Goal: Task Accomplishment & Management: Manage account settings

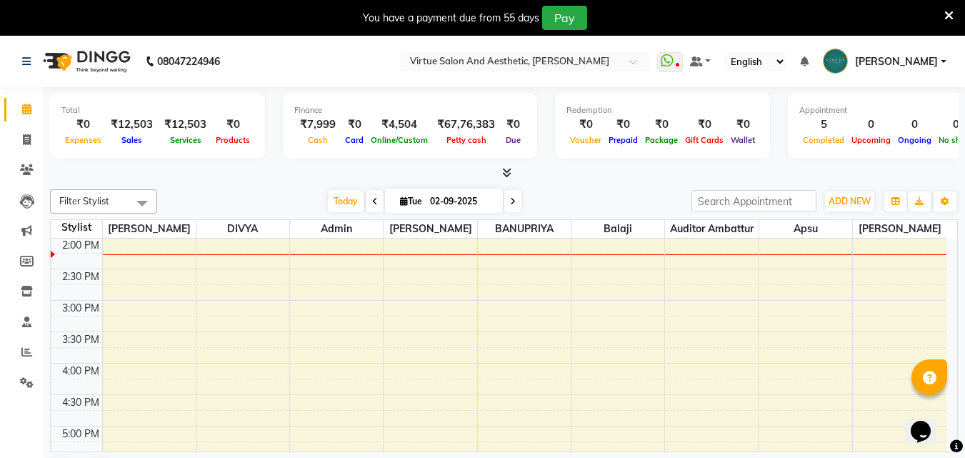
click at [946, 13] on icon at bounding box center [948, 15] width 9 height 13
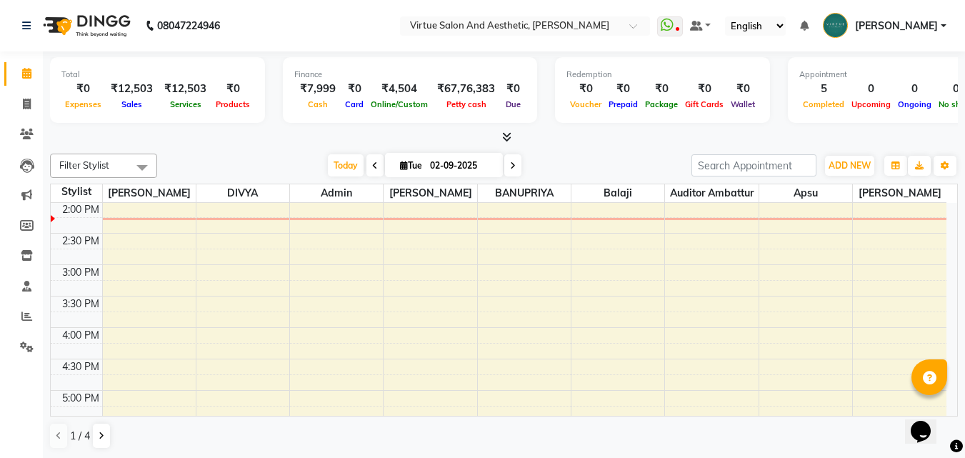
click at [948, 15] on ul "WhatsApp Status ✕ Status: Disconnected Most Recent Message: 01-09-2025 10:16 PM…" at bounding box center [805, 26] width 296 height 24
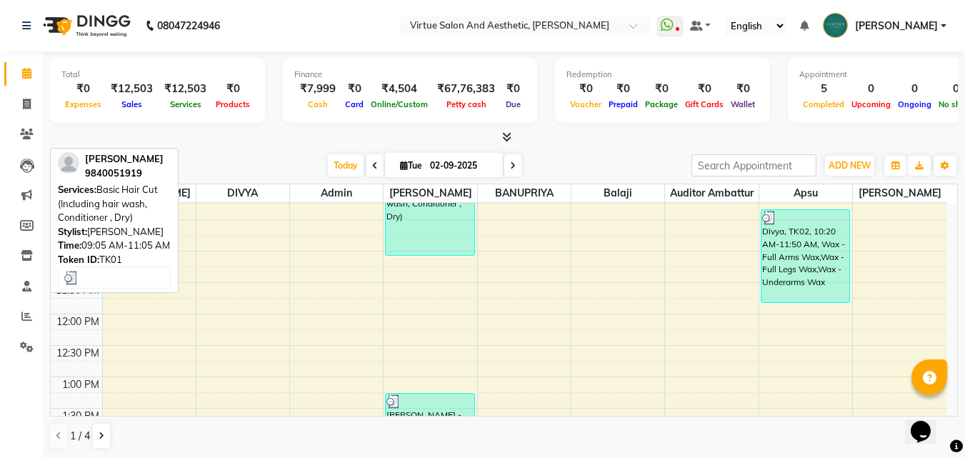
scroll to position [29, 0]
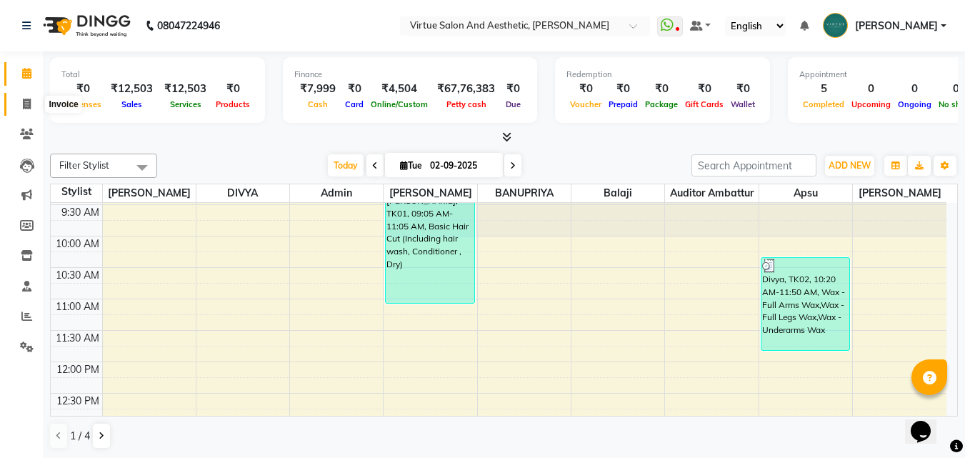
click at [35, 106] on span at bounding box center [26, 104] width 25 height 16
select select "service"
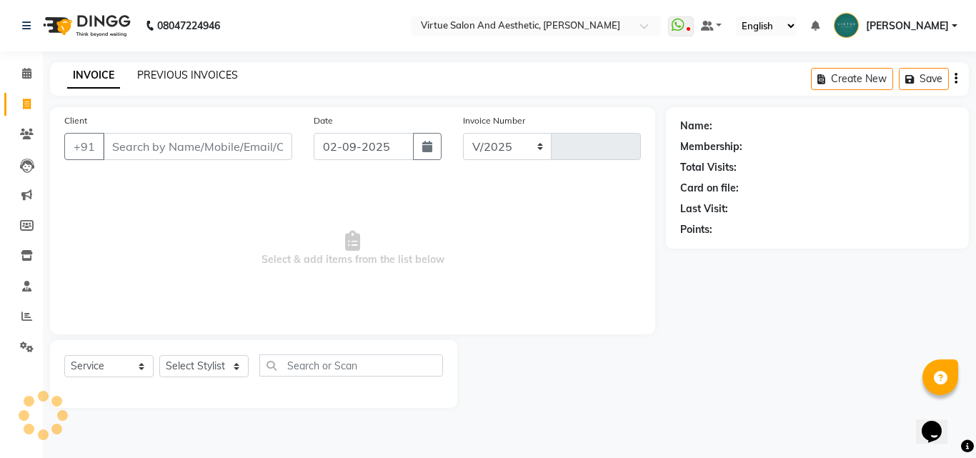
click at [193, 71] on link "PREVIOUS INVOICES" at bounding box center [187, 75] width 101 height 13
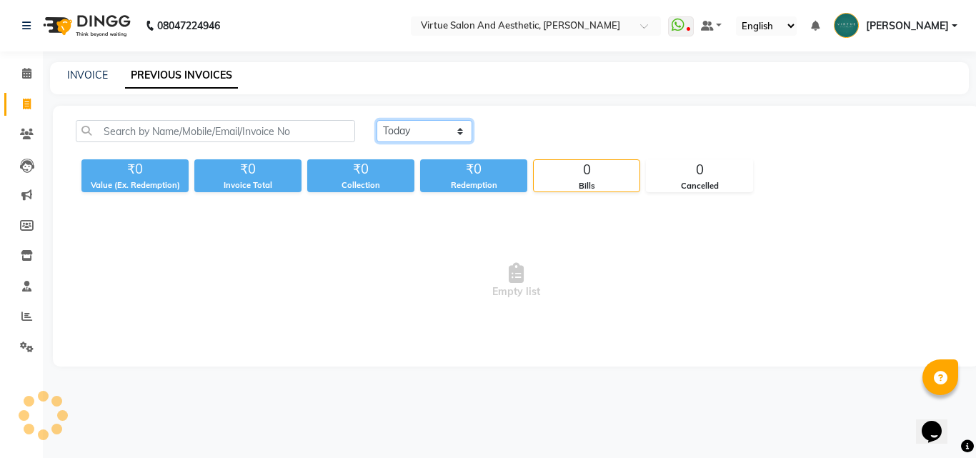
click at [386, 141] on select "Today Yesterday Custom Range" at bounding box center [424, 131] width 96 height 22
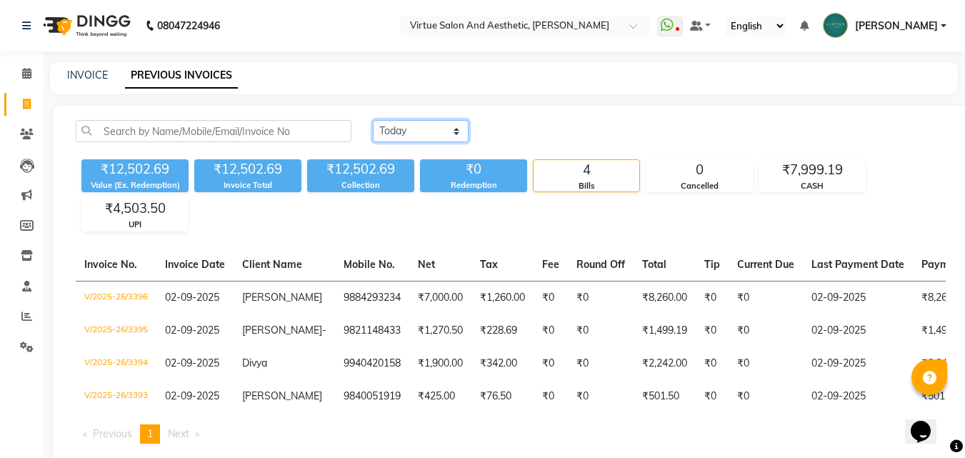
select select "range"
click at [373, 120] on select "Today Yesterday Custom Range" at bounding box center [421, 131] width 96 height 22
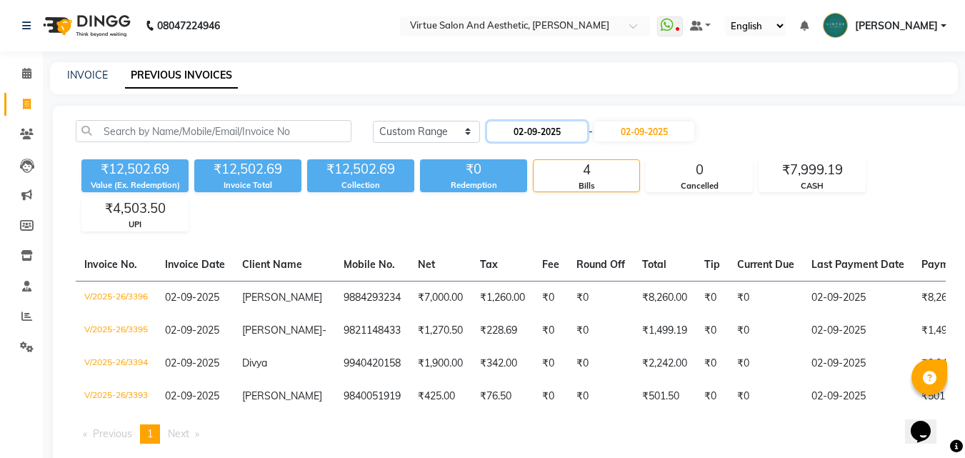
click at [531, 135] on input "02-09-2025" at bounding box center [537, 131] width 100 height 20
select select "9"
select select "2025"
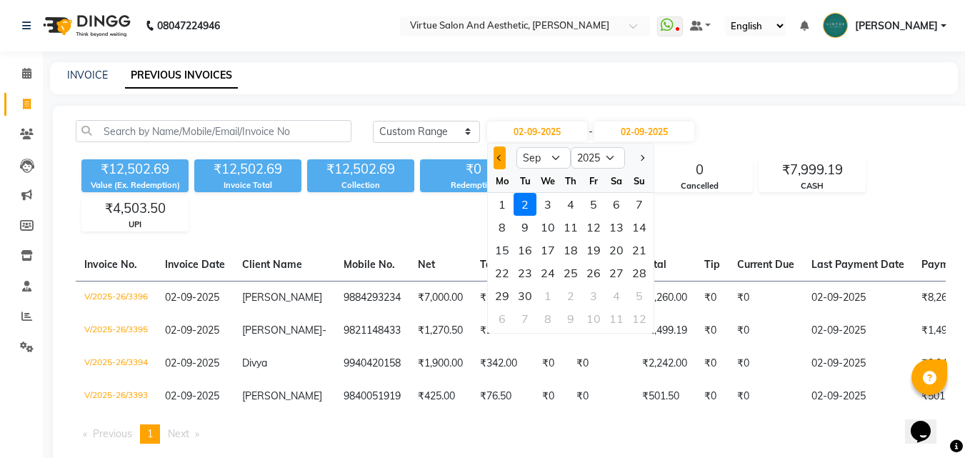
click at [499, 158] on span "Previous month" at bounding box center [500, 158] width 6 height 6
select select "8"
click at [591, 302] on div "29" at bounding box center [593, 295] width 23 height 23
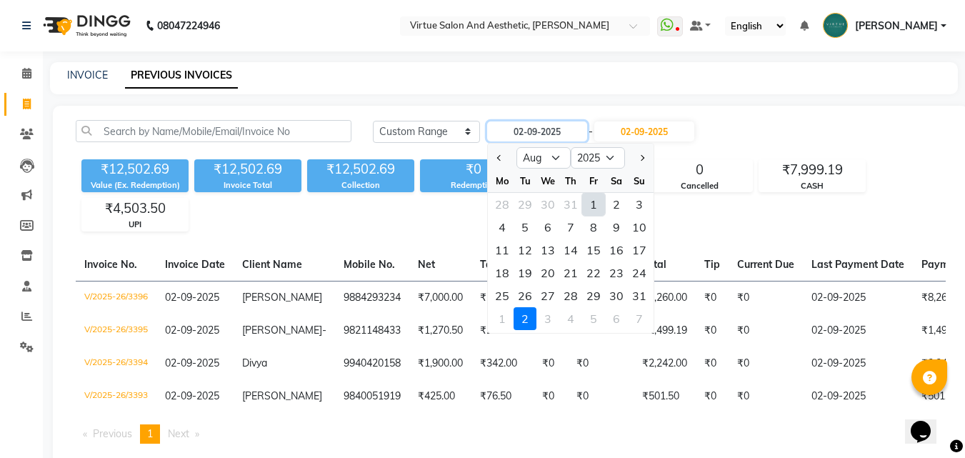
type input "29-08-2025"
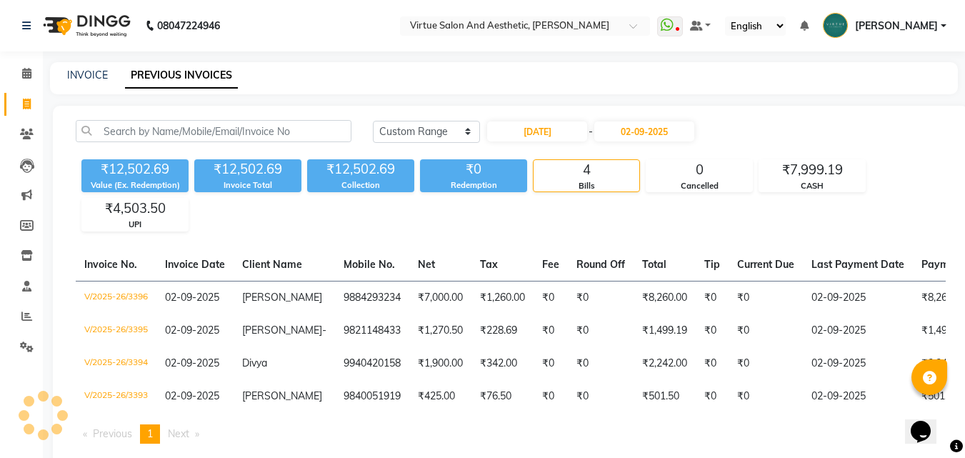
click at [661, 143] on div "Today Yesterday Custom Range 29-08-2025 - 02-09-2025" at bounding box center [659, 137] width 594 height 34
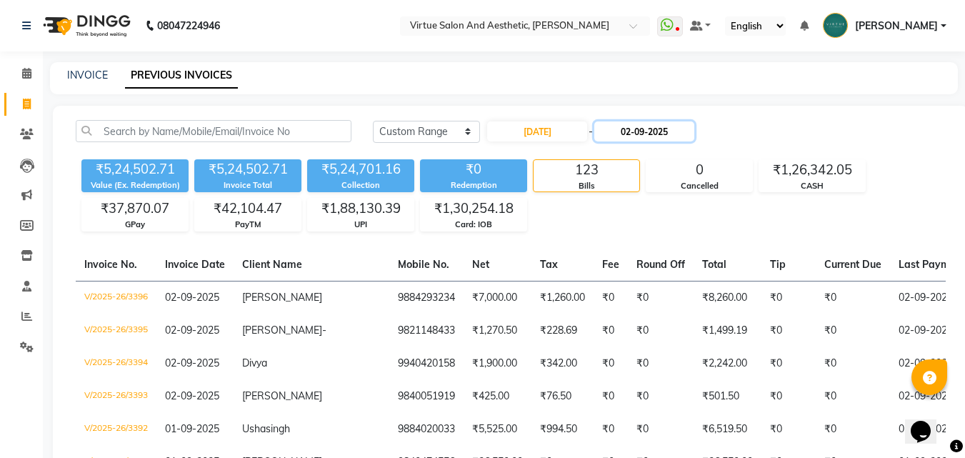
click at [662, 138] on input "02-09-2025" at bounding box center [644, 131] width 100 height 20
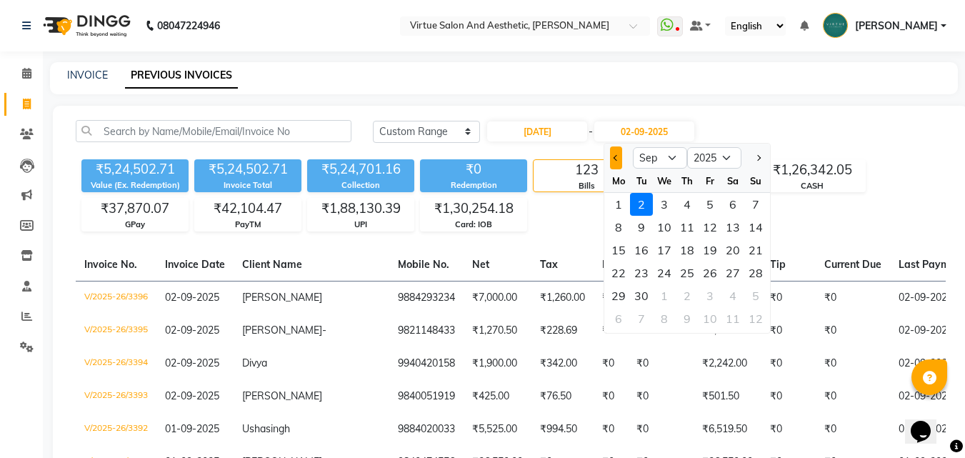
click at [621, 161] on button "Previous month" at bounding box center [616, 157] width 12 height 23
select select "8"
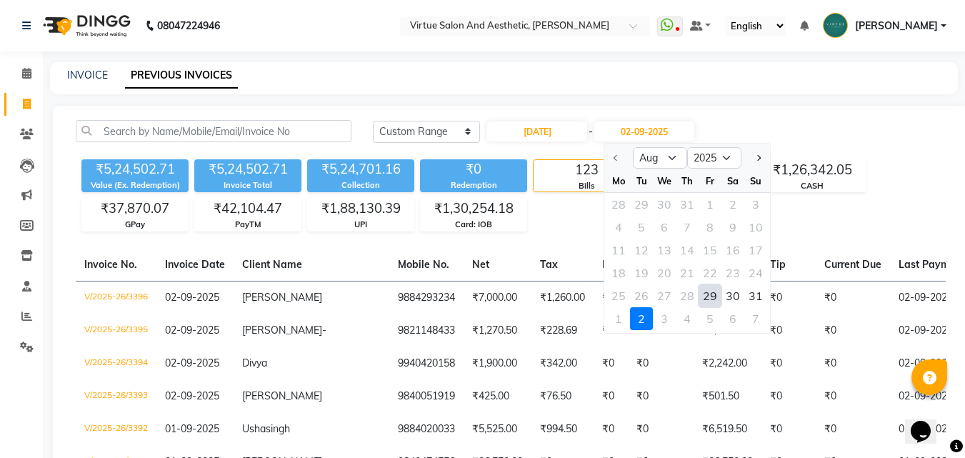
click at [708, 301] on div "29" at bounding box center [710, 295] width 23 height 23
type input "29-08-2025"
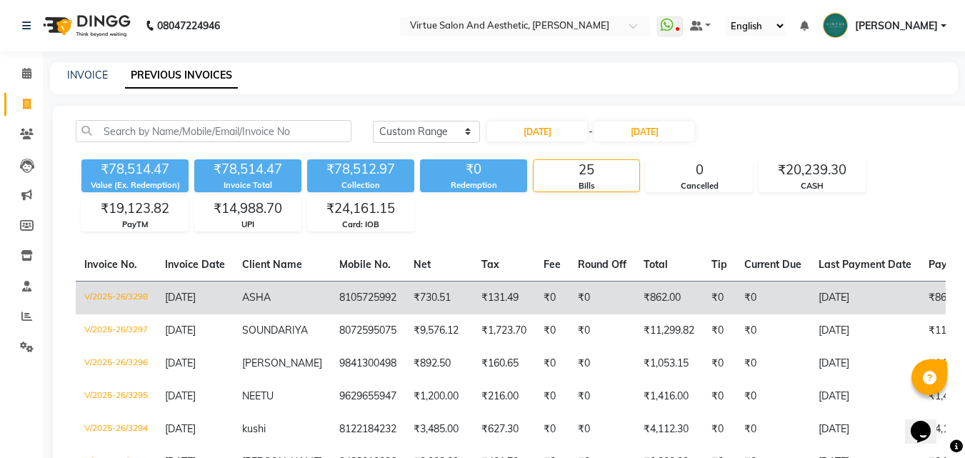
click at [456, 302] on td "₹730.51" at bounding box center [439, 298] width 68 height 34
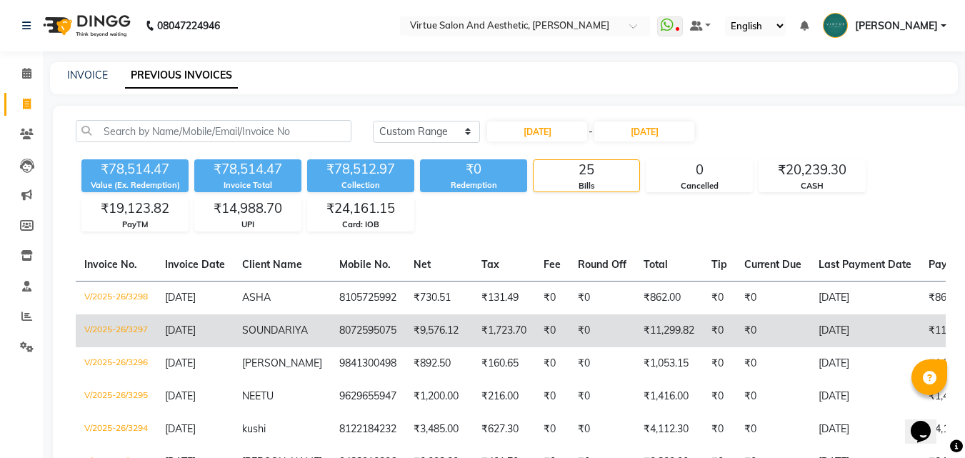
click at [235, 339] on td "SOUNDARIYA" at bounding box center [282, 330] width 97 height 33
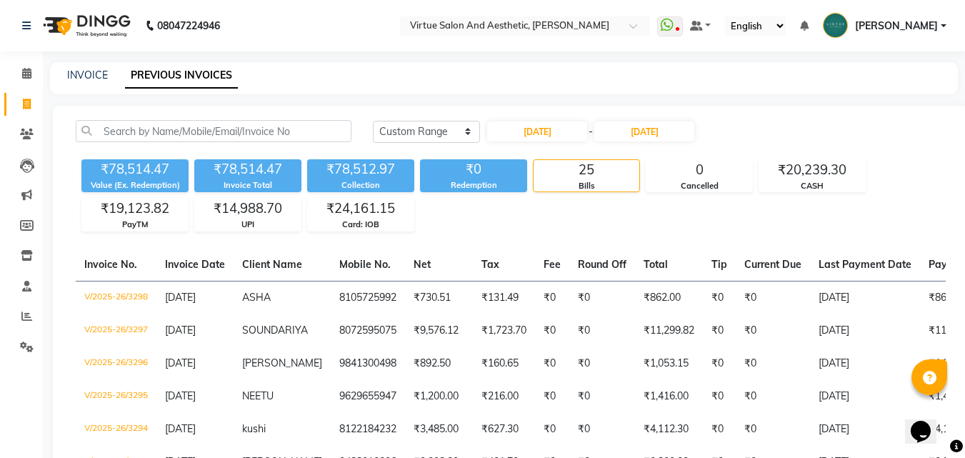
click at [245, 364] on span "JERILD" at bounding box center [282, 362] width 80 height 13
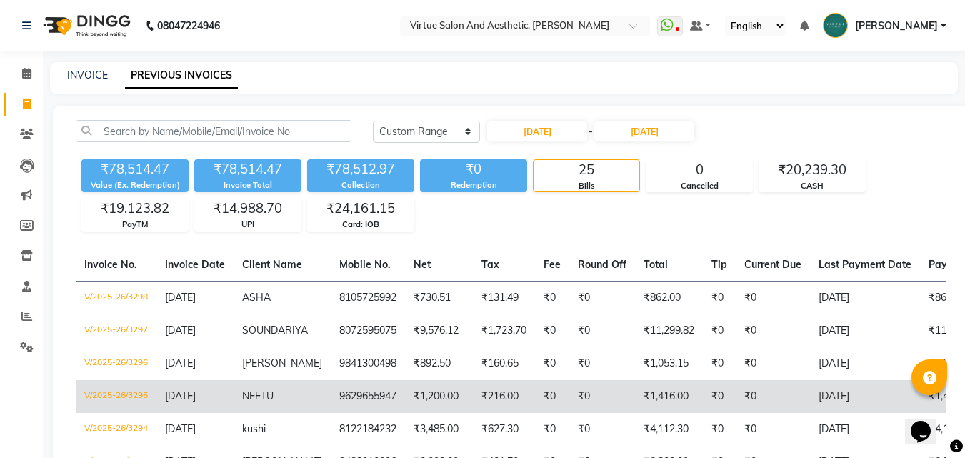
click at [249, 395] on span "NEETU" at bounding box center [257, 395] width 31 height 13
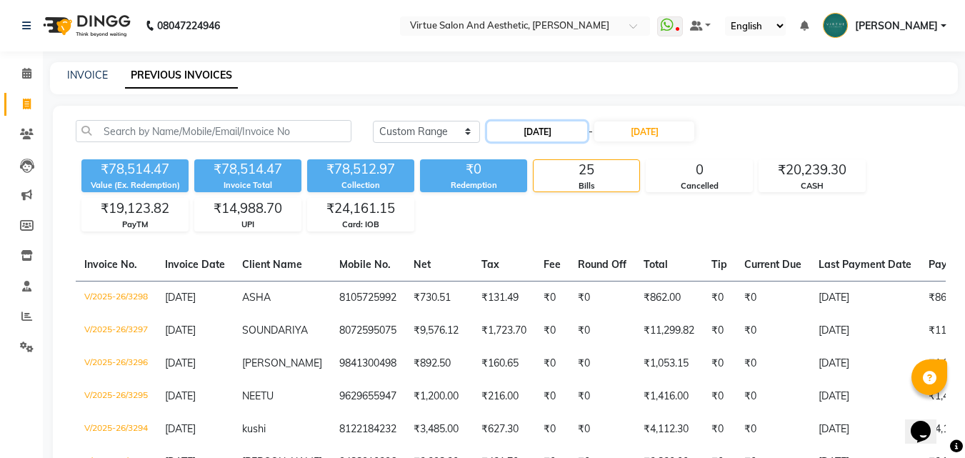
click at [515, 131] on input "29-08-2025" at bounding box center [537, 131] width 100 height 20
select select "8"
select select "2025"
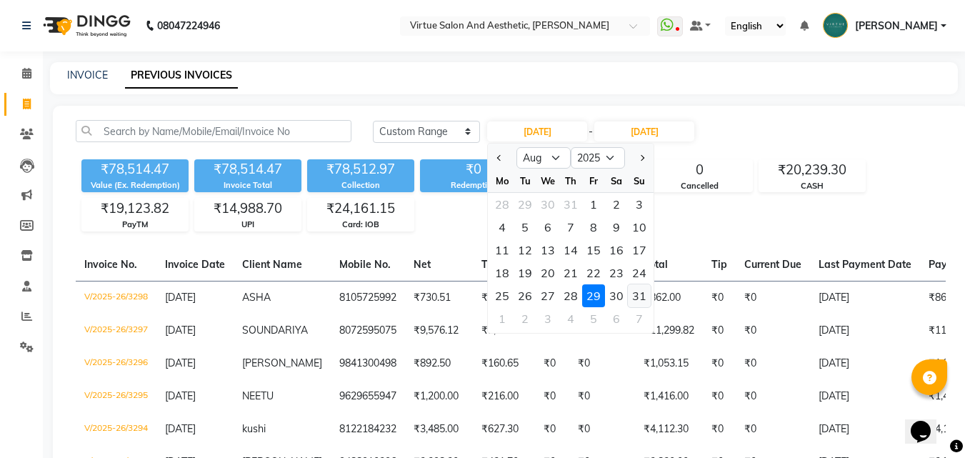
click at [644, 296] on div "31" at bounding box center [639, 295] width 23 height 23
type input "31-08-2025"
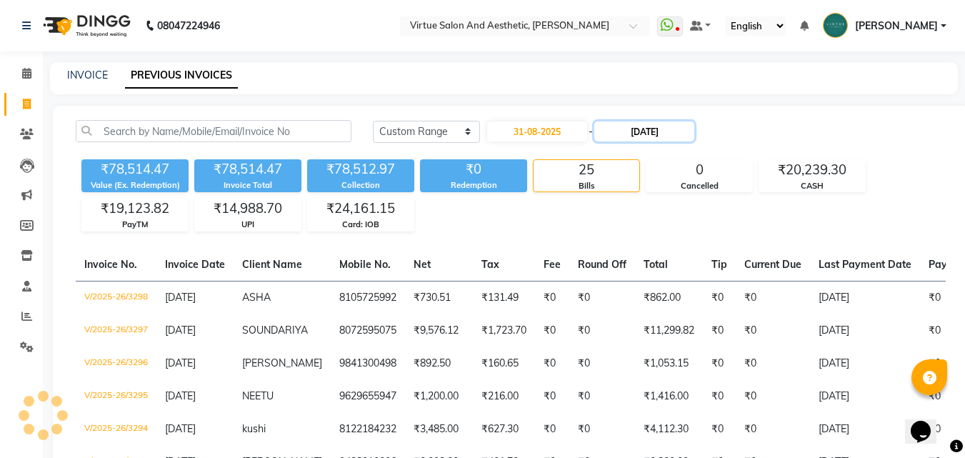
drag, startPoint x: 659, startPoint y: 134, endPoint x: 662, endPoint y: 141, distance: 7.4
click at [659, 134] on input "29-08-2025" at bounding box center [644, 131] width 100 height 20
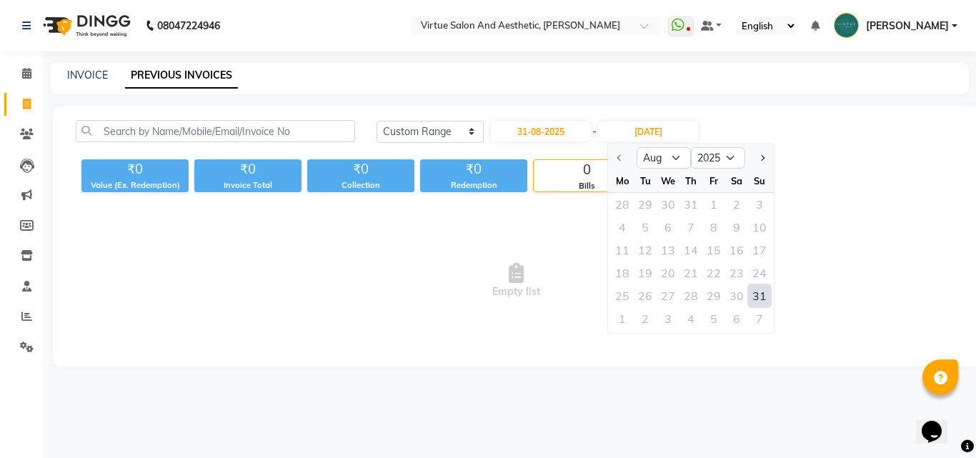
click at [751, 296] on div "31" at bounding box center [759, 295] width 23 height 23
type input "31-08-2025"
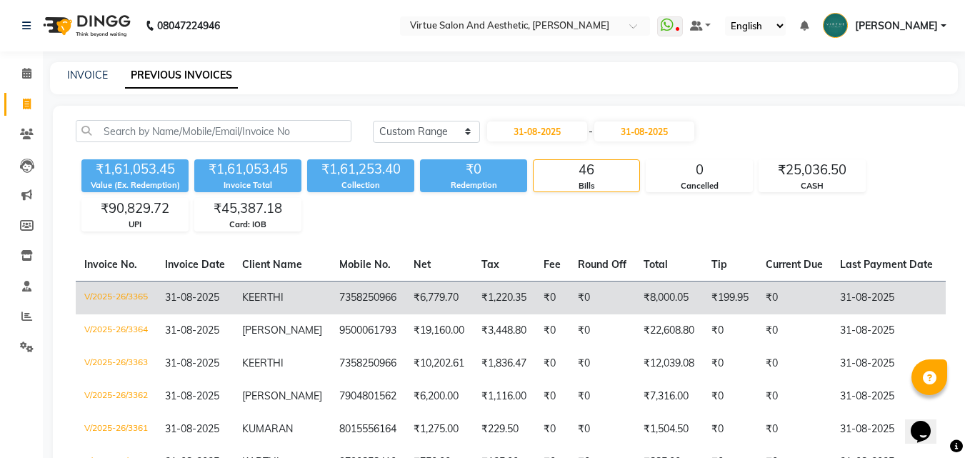
click at [394, 291] on td "7358250966" at bounding box center [368, 298] width 74 height 34
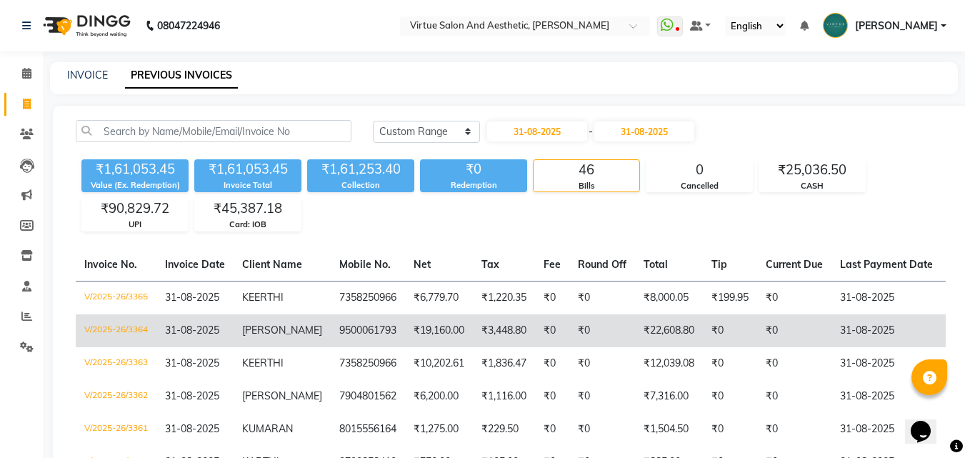
click at [301, 329] on span "RAJESHWARI" at bounding box center [282, 330] width 80 height 13
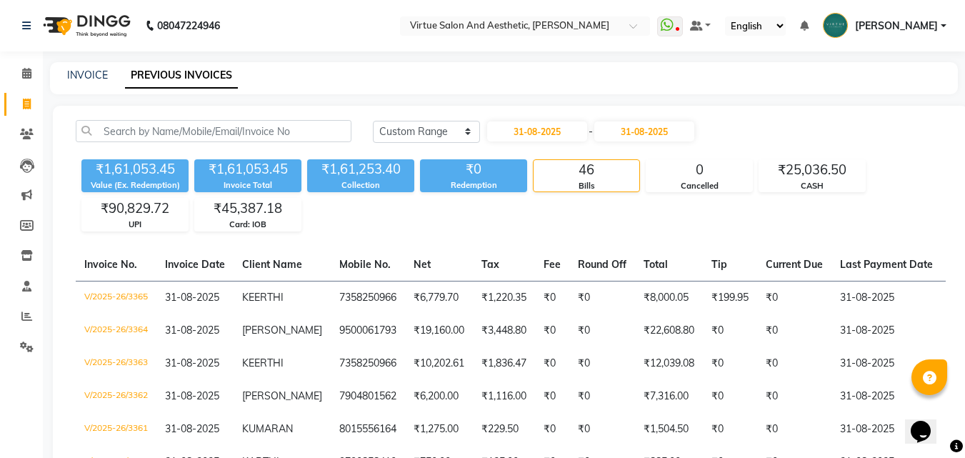
click at [316, 371] on td "KEERTHI" at bounding box center [282, 363] width 97 height 33
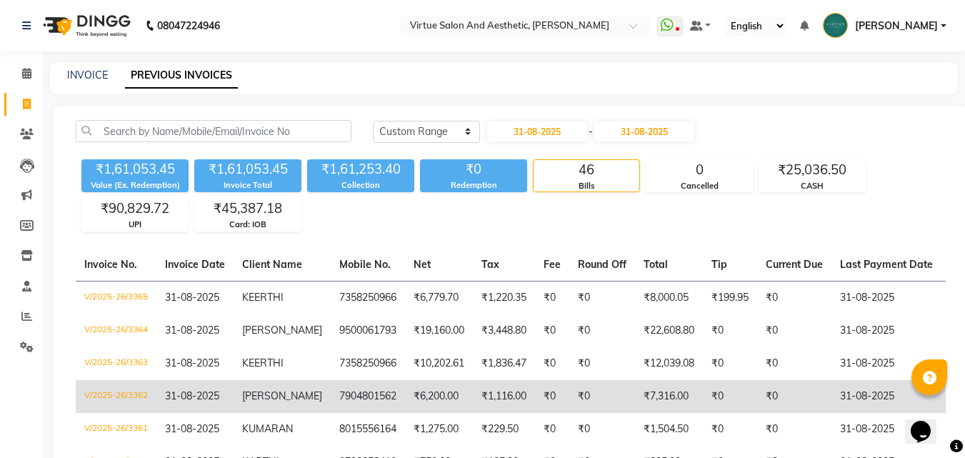
click at [331, 409] on td "7904801562" at bounding box center [368, 396] width 74 height 33
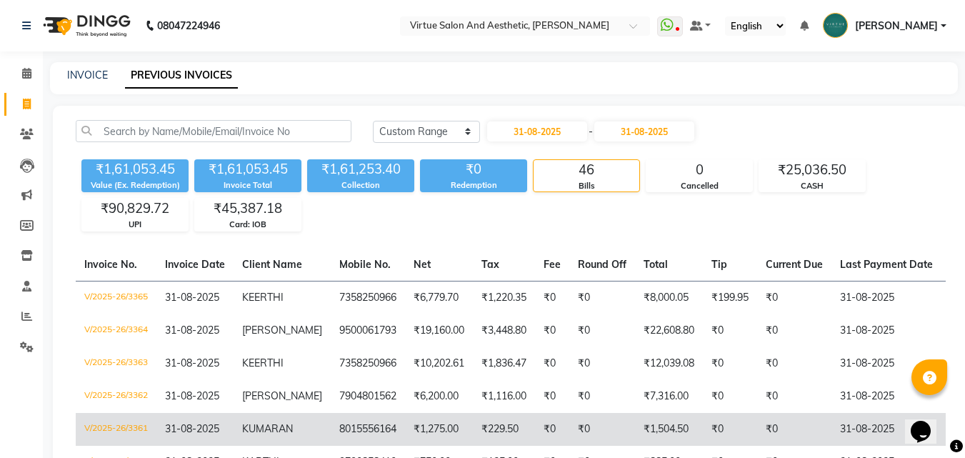
click at [241, 429] on td "KUMARAN" at bounding box center [282, 429] width 97 height 33
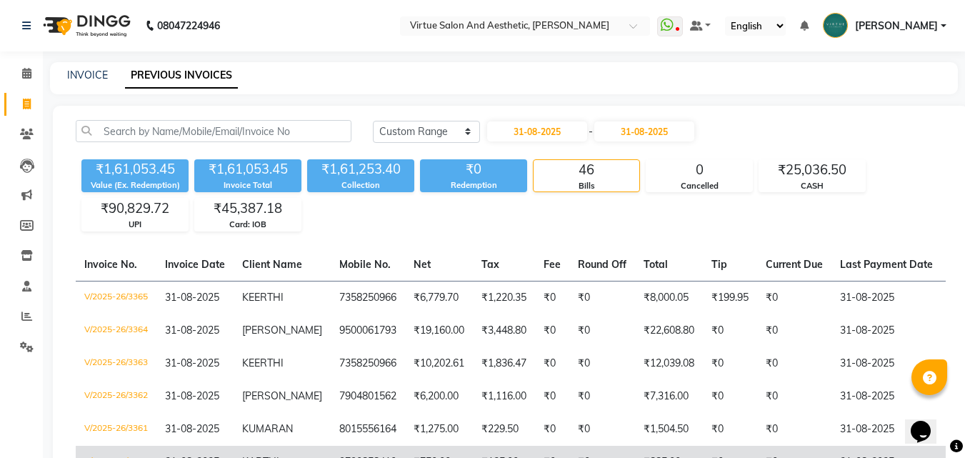
scroll to position [71, 0]
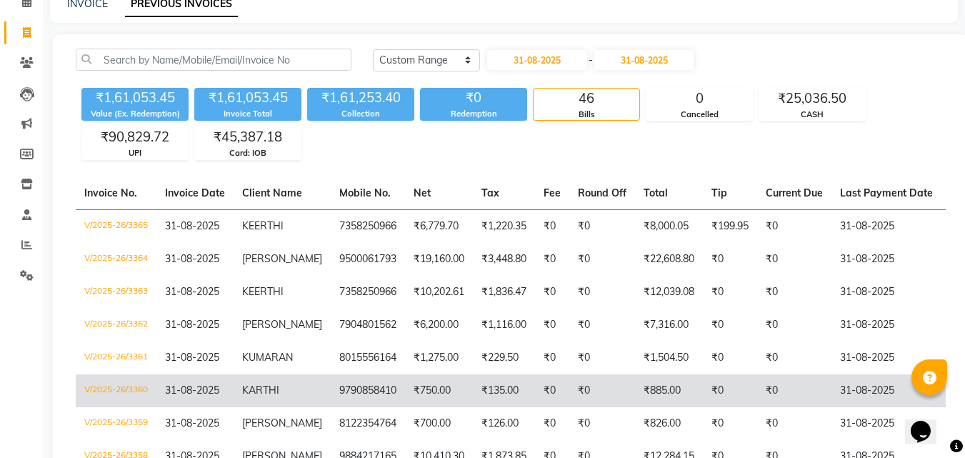
click at [243, 393] on td "KARTHI" at bounding box center [282, 390] width 97 height 33
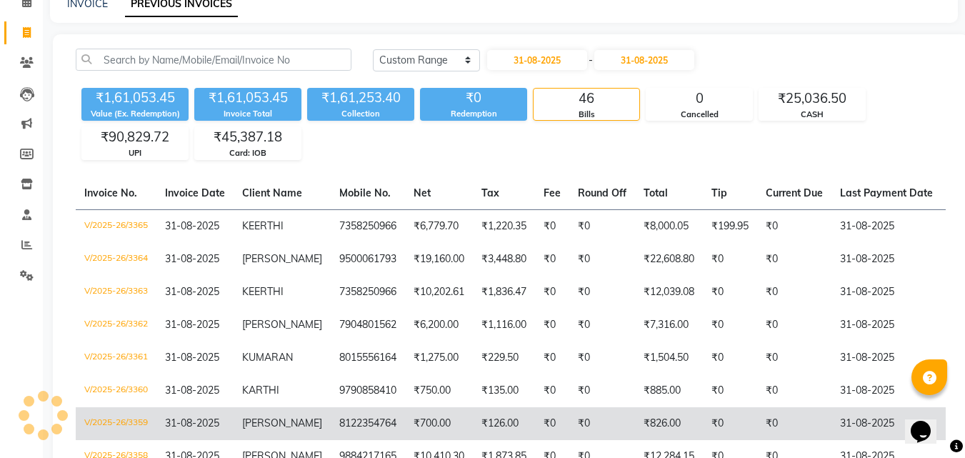
click at [289, 419] on td "KAVITHA" at bounding box center [282, 423] width 97 height 33
click at [243, 426] on span "KAVITHA" at bounding box center [282, 422] width 80 height 13
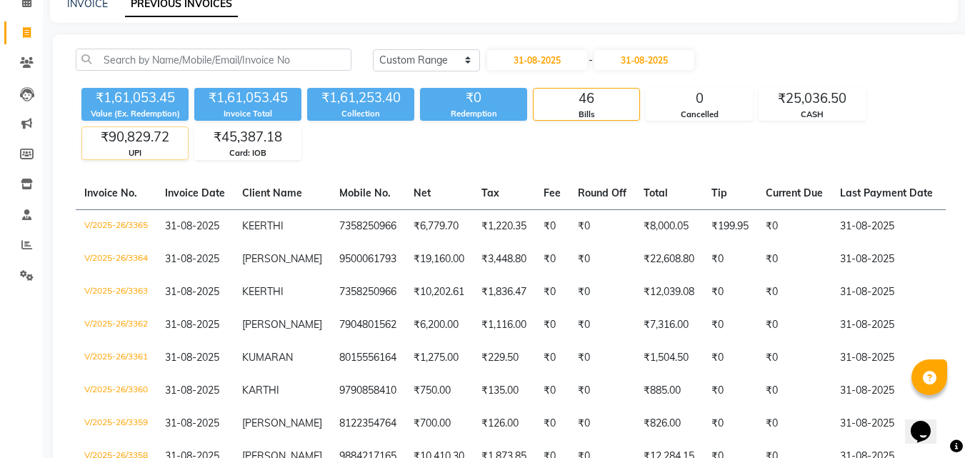
click at [284, 449] on span "SWETHA" at bounding box center [282, 455] width 80 height 13
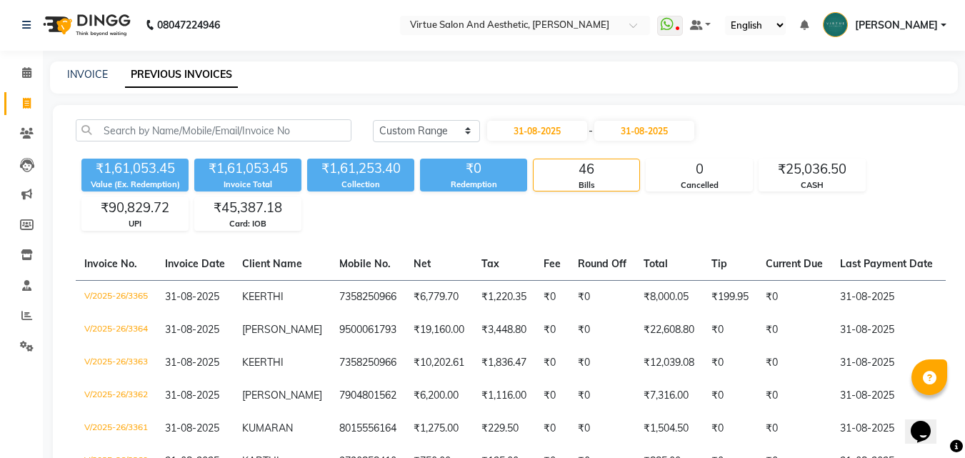
scroll to position [0, 0]
click at [522, 136] on input "31-08-2025" at bounding box center [537, 131] width 100 height 20
select select "8"
select select "2025"
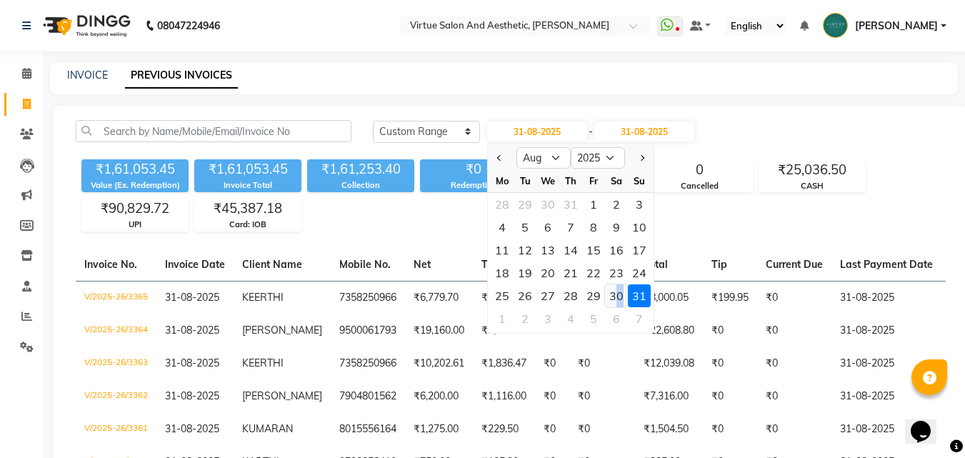
click at [620, 296] on div "30" at bounding box center [616, 295] width 23 height 23
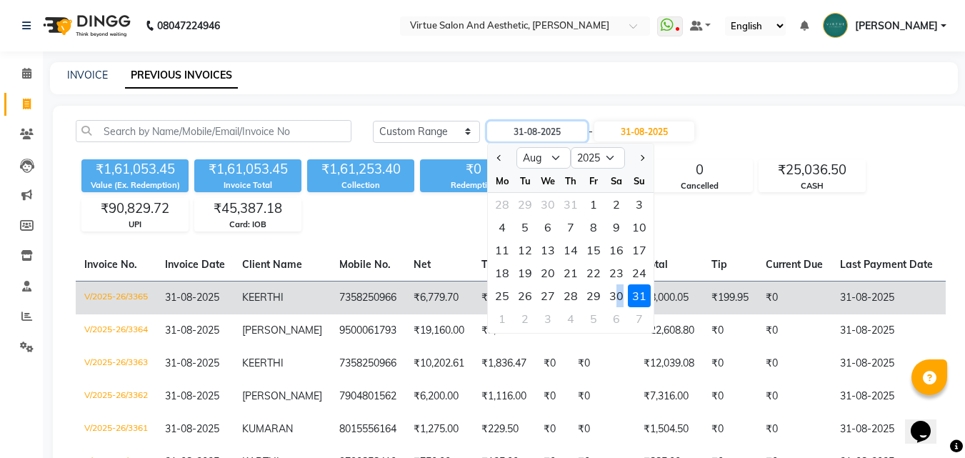
type input "30-08-2025"
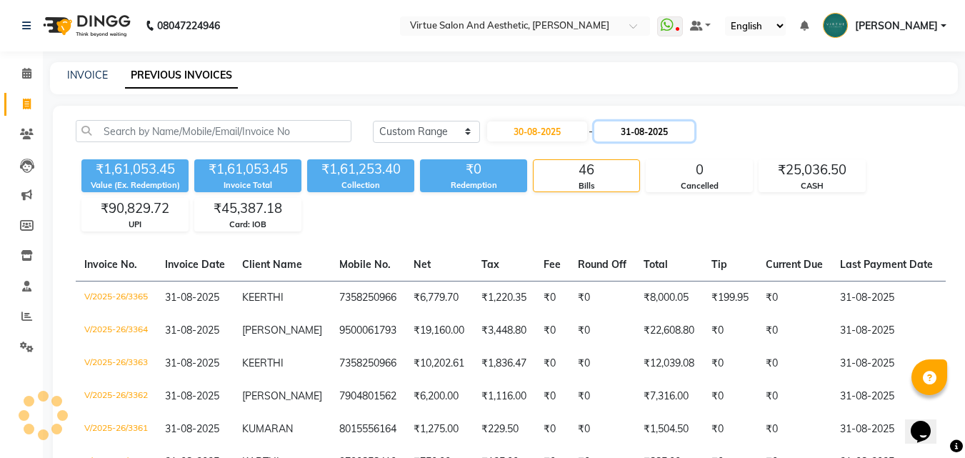
click at [678, 133] on input "31-08-2025" at bounding box center [644, 131] width 100 height 20
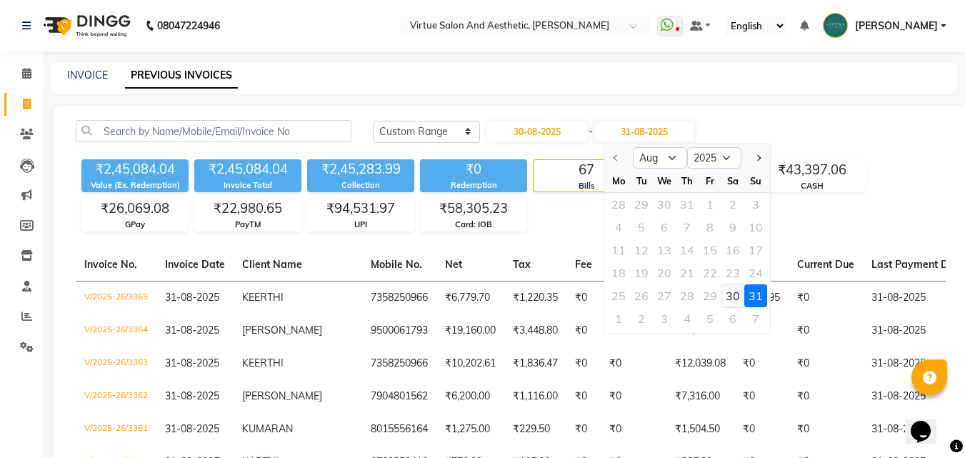
click at [729, 296] on div "30" at bounding box center [732, 295] width 23 height 23
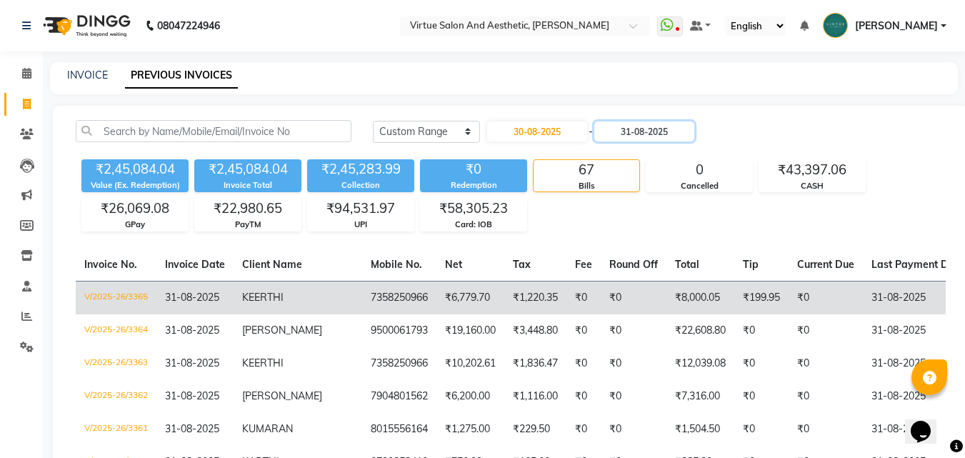
type input "30-08-2025"
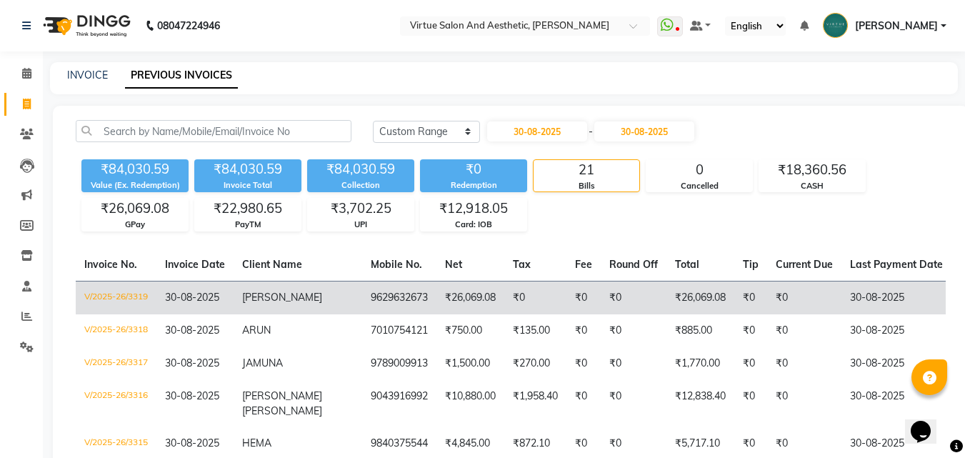
click at [451, 305] on td "₹26,069.08" at bounding box center [470, 298] width 68 height 34
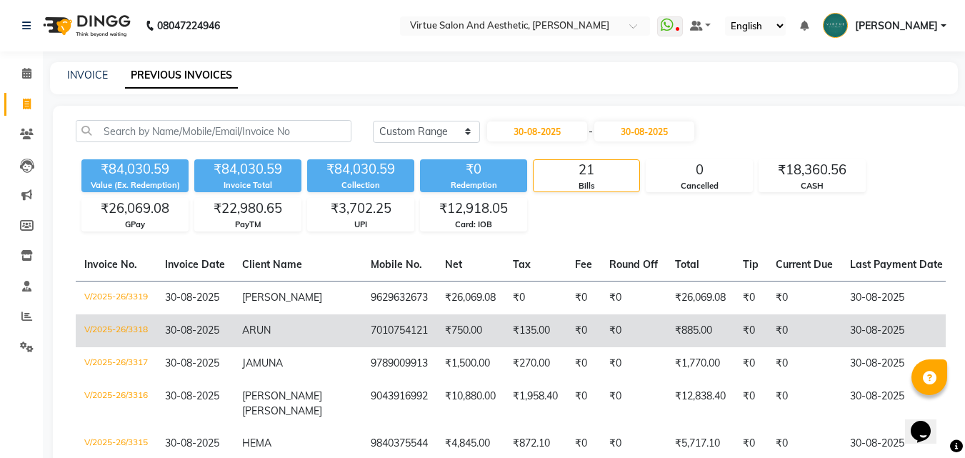
click at [283, 330] on td "ARUN" at bounding box center [298, 330] width 129 height 33
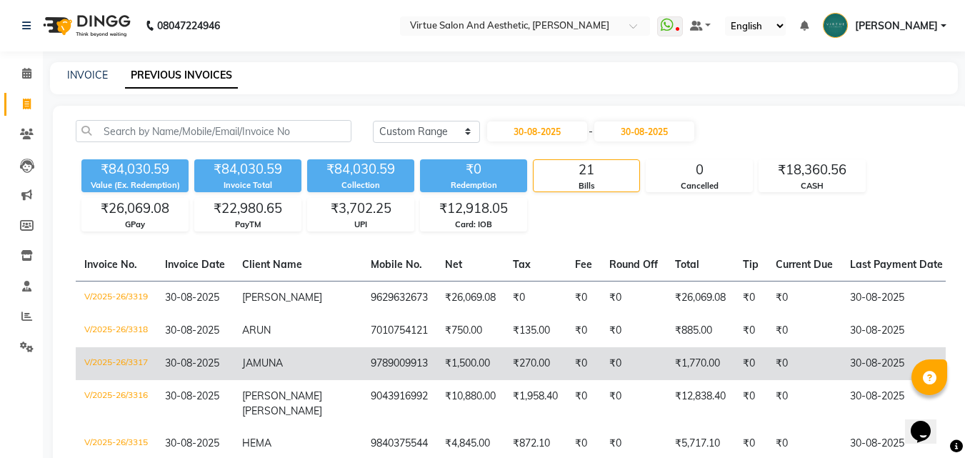
click at [362, 363] on td "9789009913" at bounding box center [399, 363] width 74 height 33
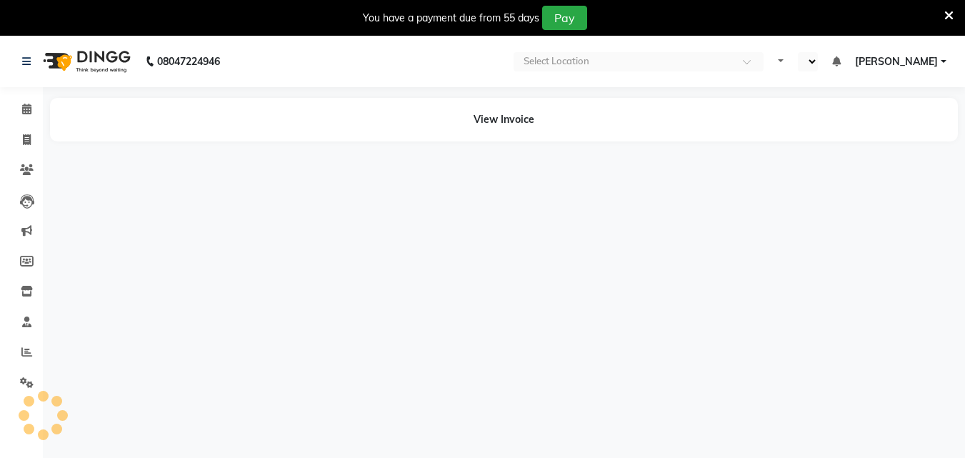
select select "en"
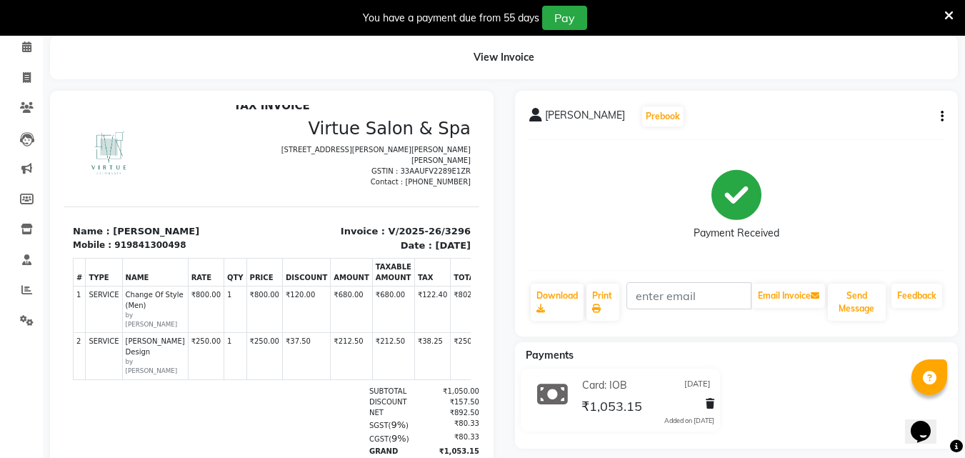
scroll to position [172, 0]
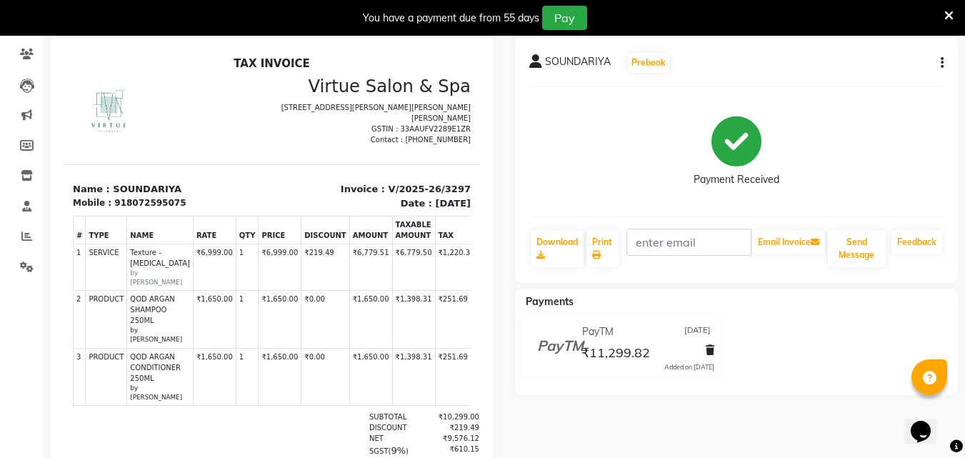
scroll to position [115, 0]
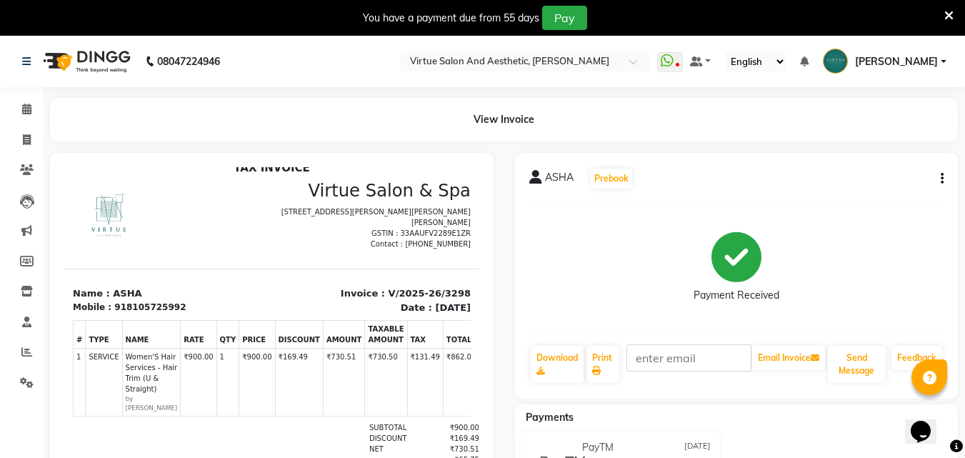
scroll to position [166, 0]
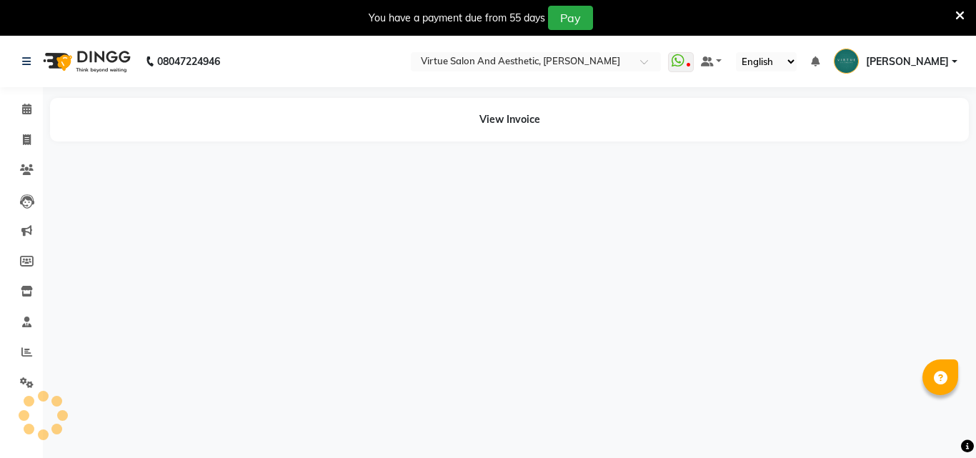
select select "en"
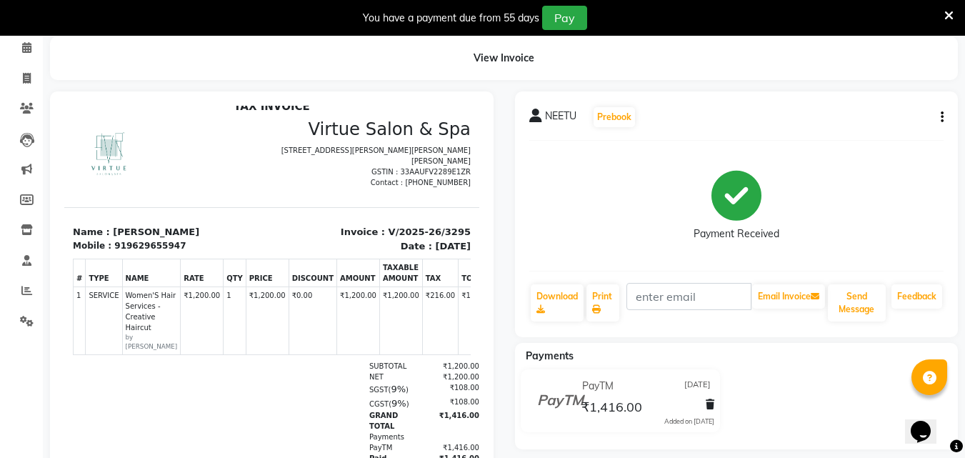
scroll to position [156, 0]
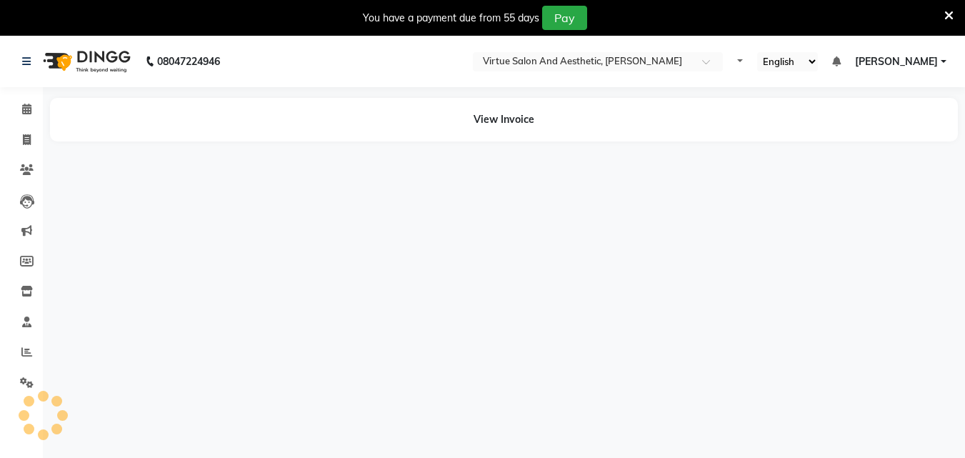
select select "en"
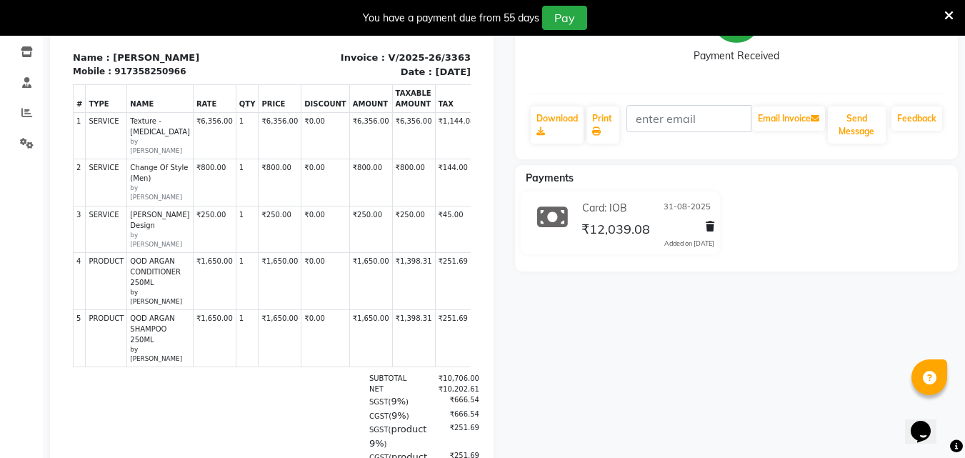
scroll to position [11, 0]
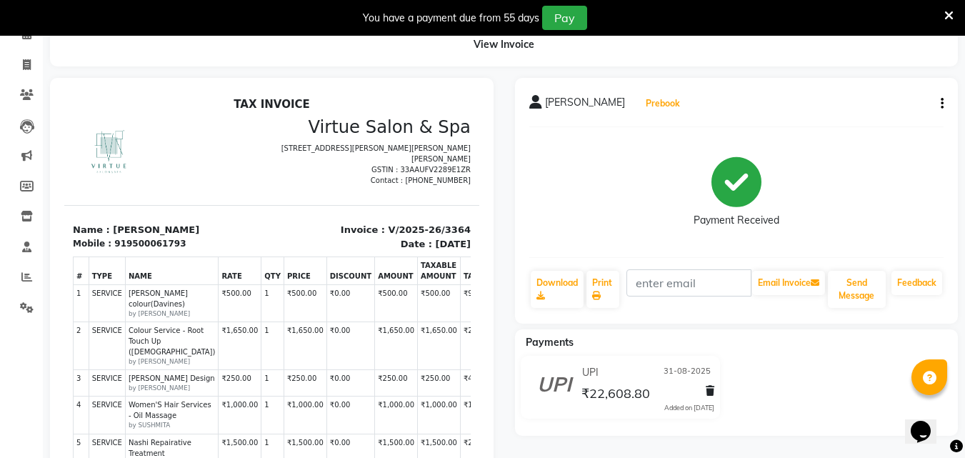
scroll to position [74, 0]
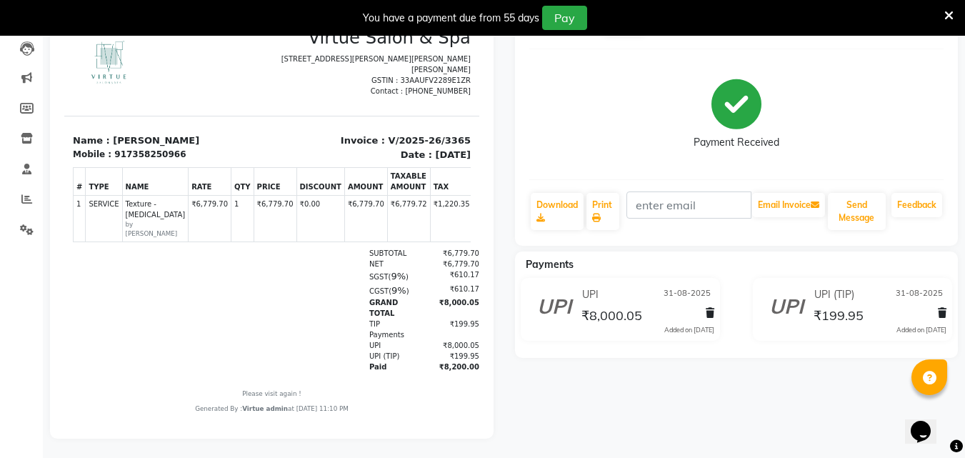
scroll to position [166, 0]
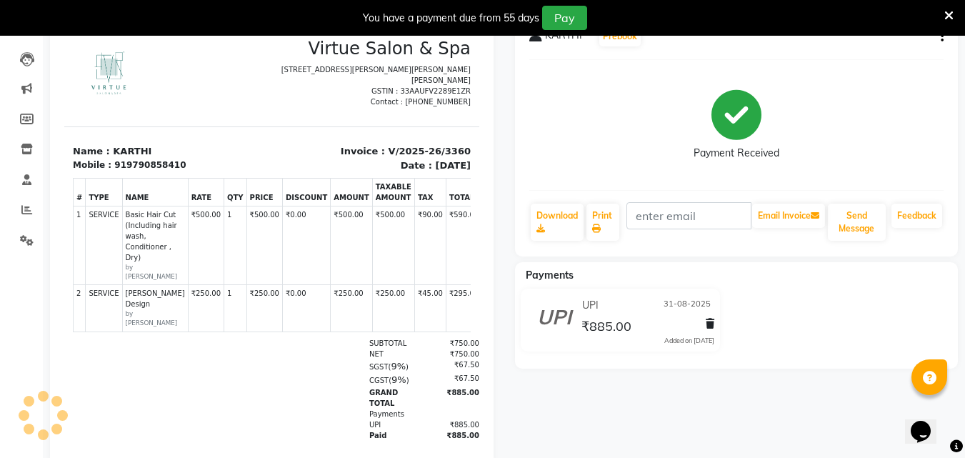
scroll to position [183, 0]
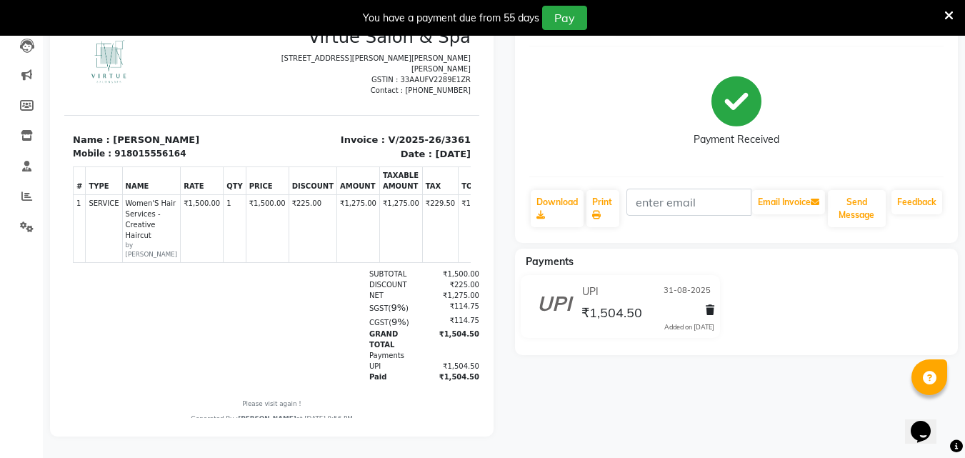
scroll to position [11, 0]
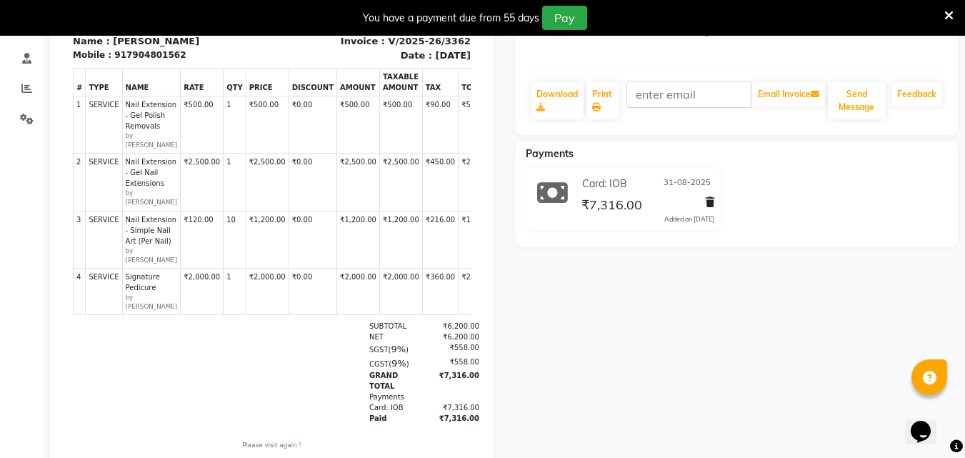
scroll to position [239, 0]
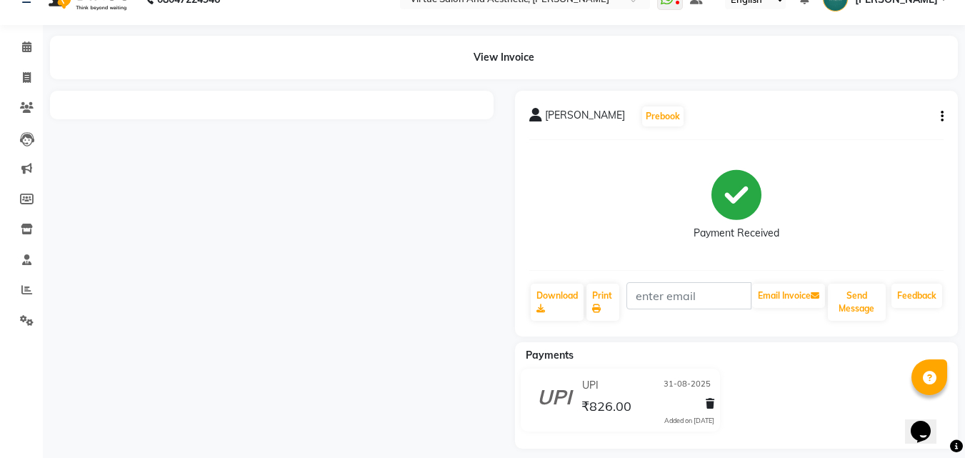
scroll to position [39, 0]
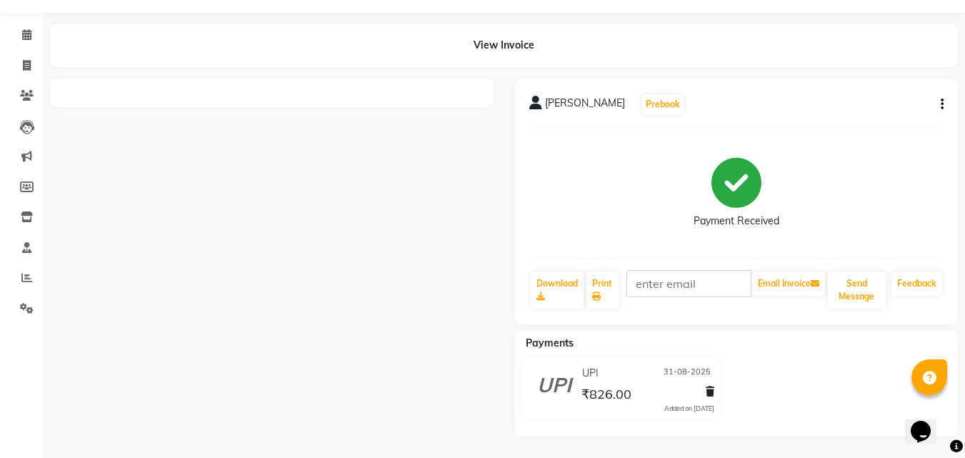
click at [339, 203] on div at bounding box center [271, 258] width 465 height 358
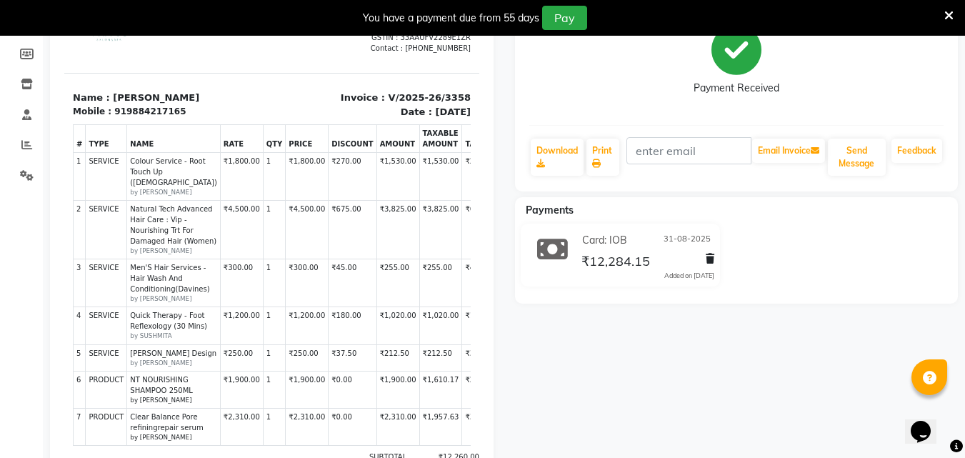
scroll to position [196, 0]
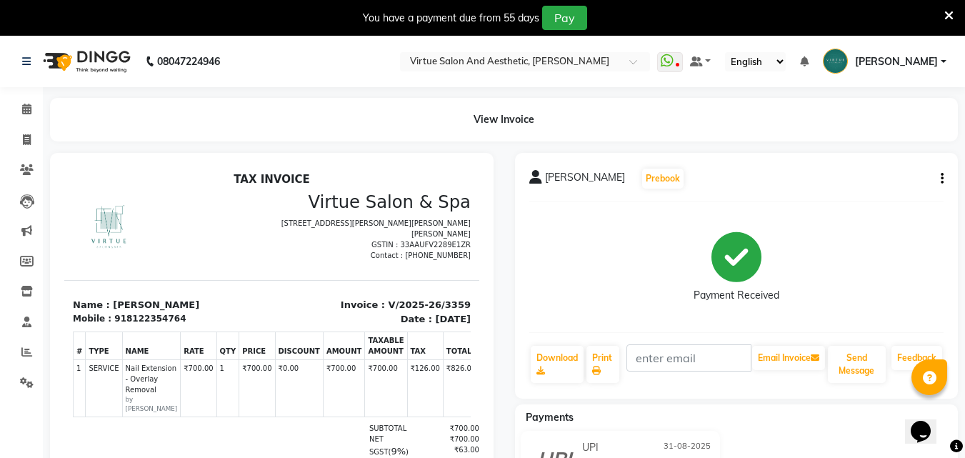
scroll to position [11, 0]
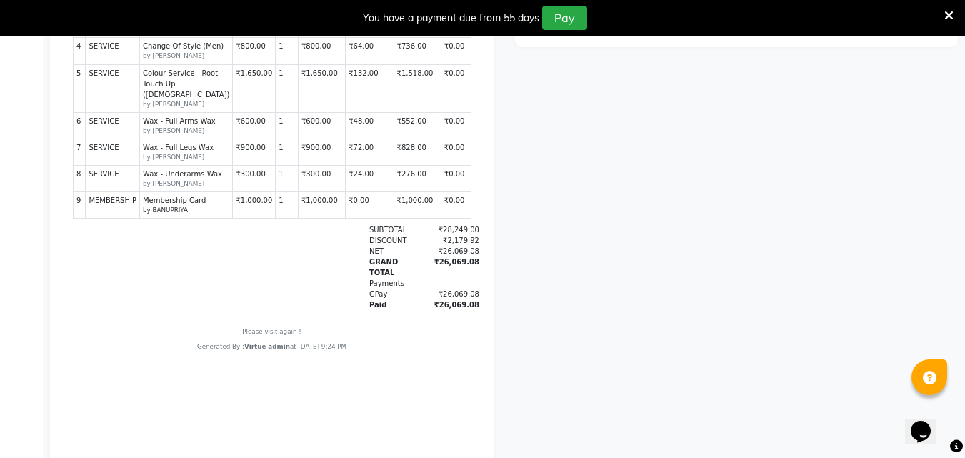
scroll to position [500, 0]
